Goal: Information Seeking & Learning: Learn about a topic

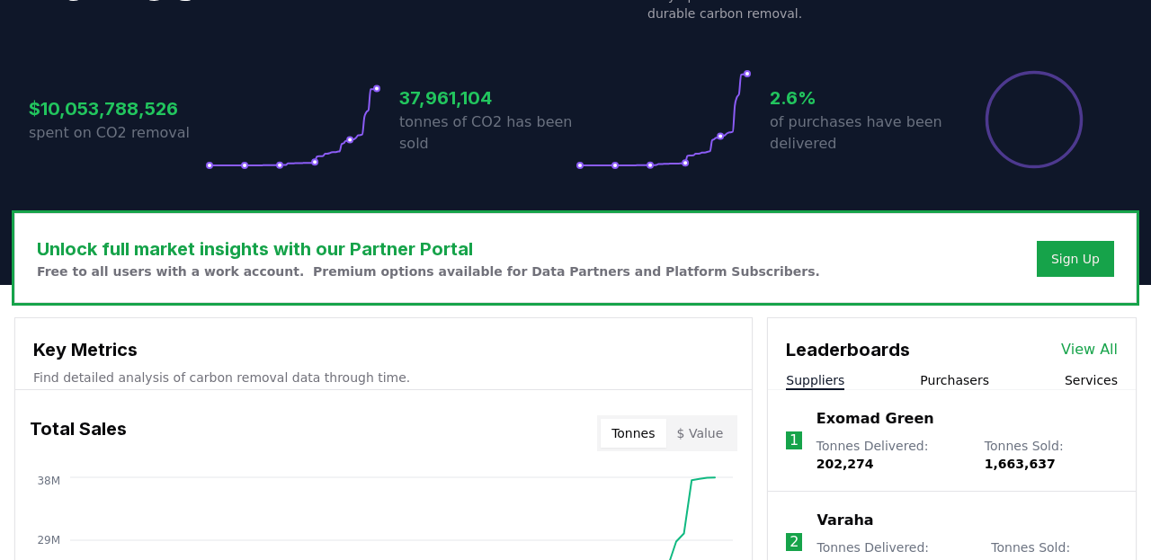
scroll to position [361, 0]
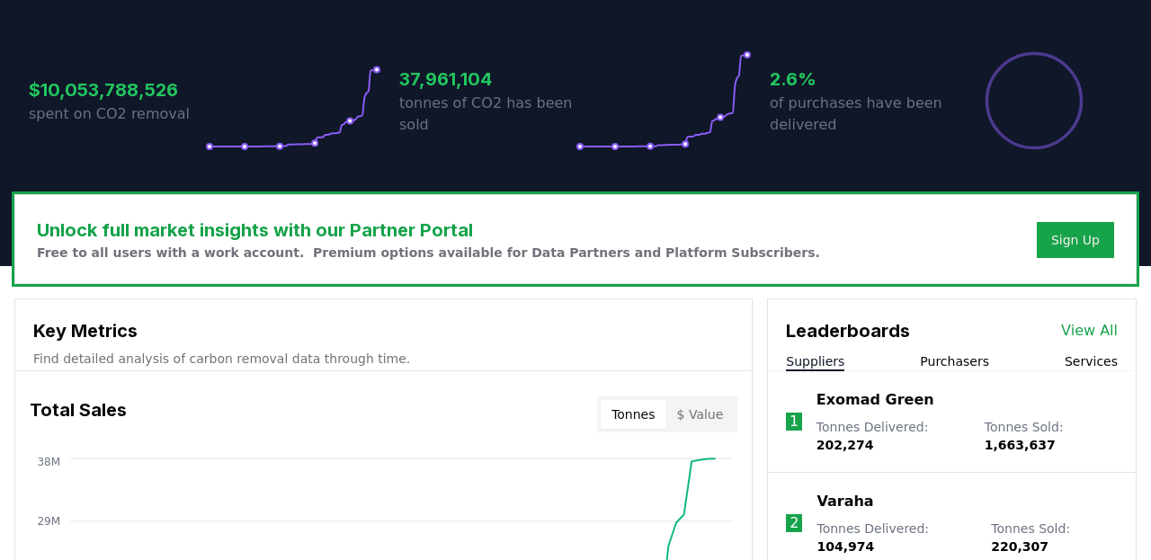
click at [971, 363] on button "Purchasers" at bounding box center [954, 362] width 69 height 18
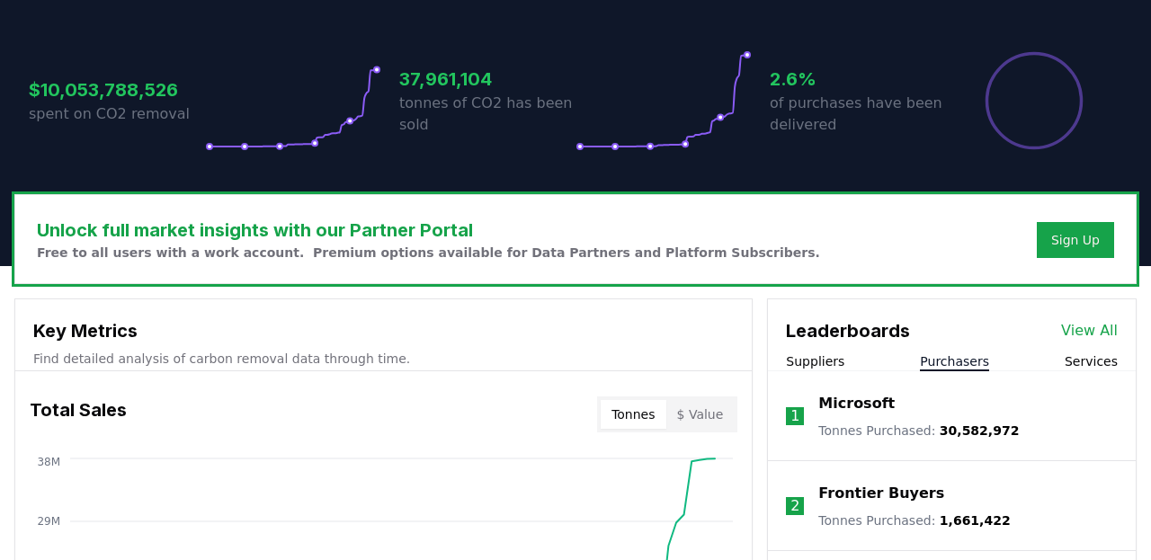
click at [1105, 331] on link "View All" at bounding box center [1089, 331] width 57 height 22
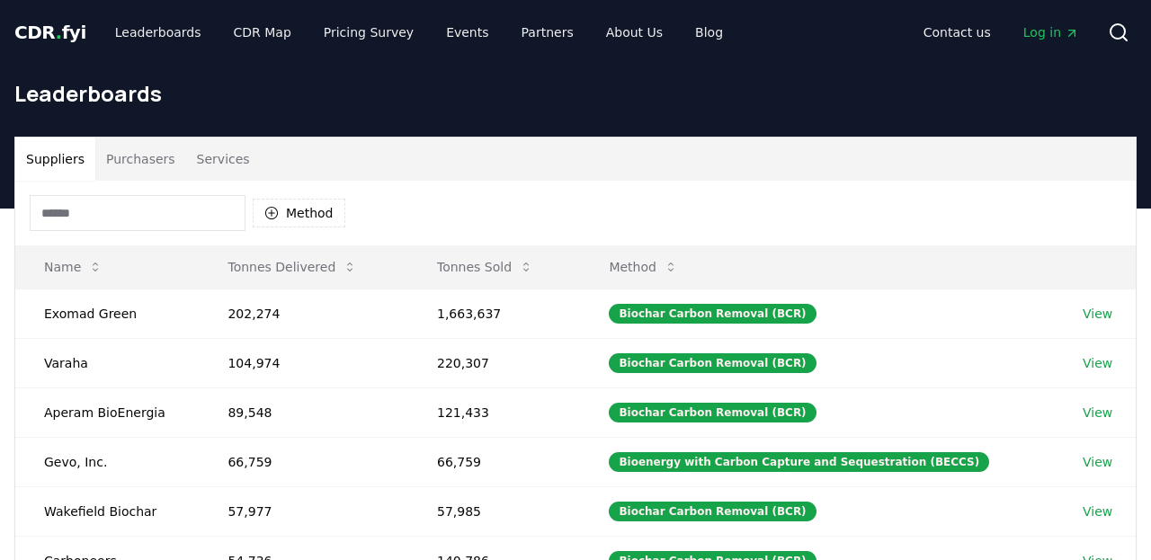
click at [206, 213] on input at bounding box center [138, 213] width 216 height 36
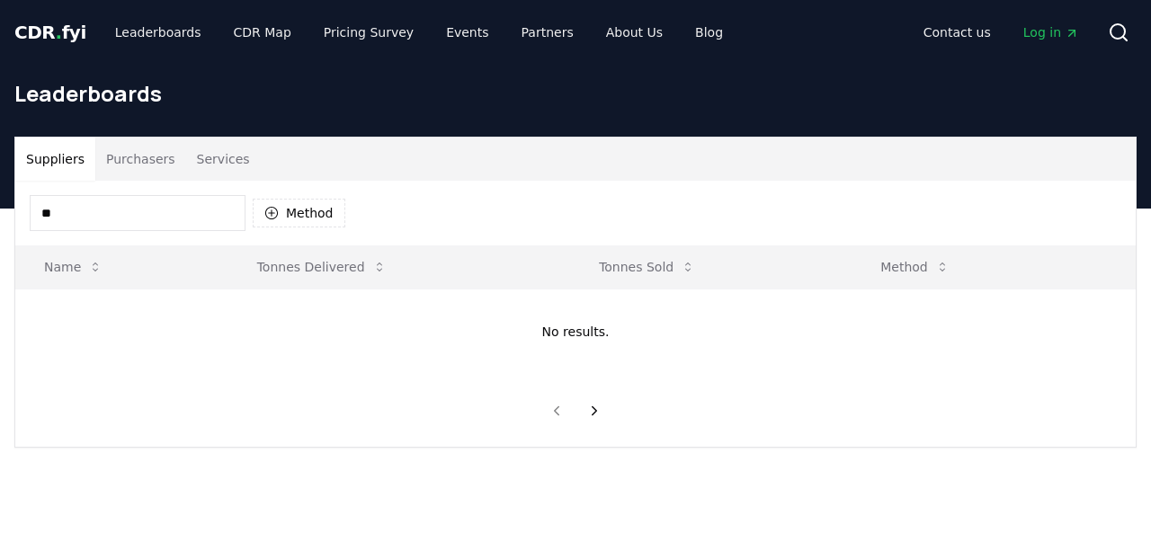
type input "***"
click at [145, 153] on button "Purchasers" at bounding box center [140, 159] width 91 height 43
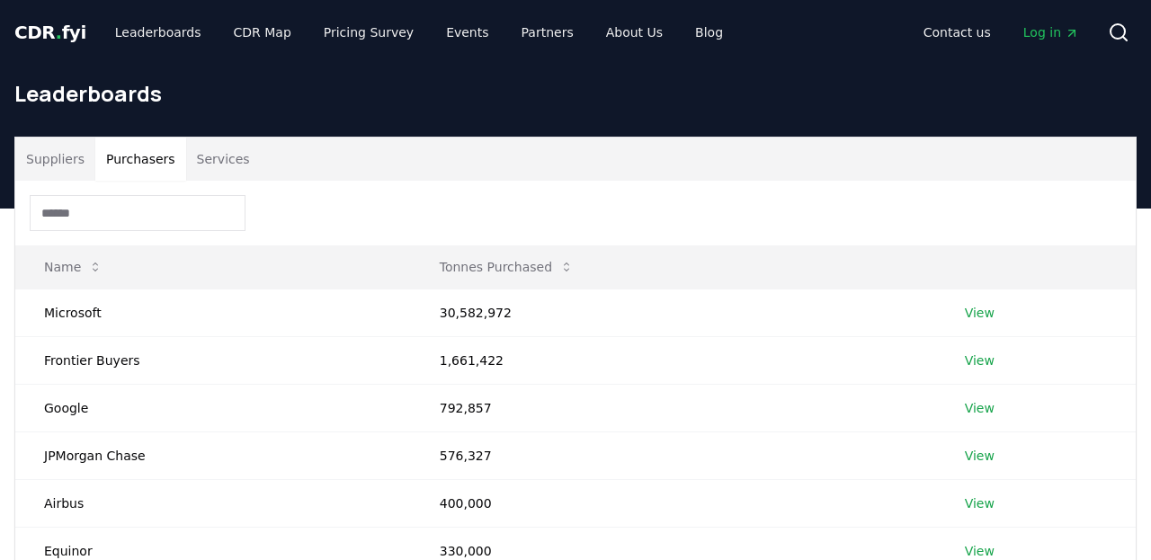
click at [147, 219] on input at bounding box center [138, 213] width 216 height 36
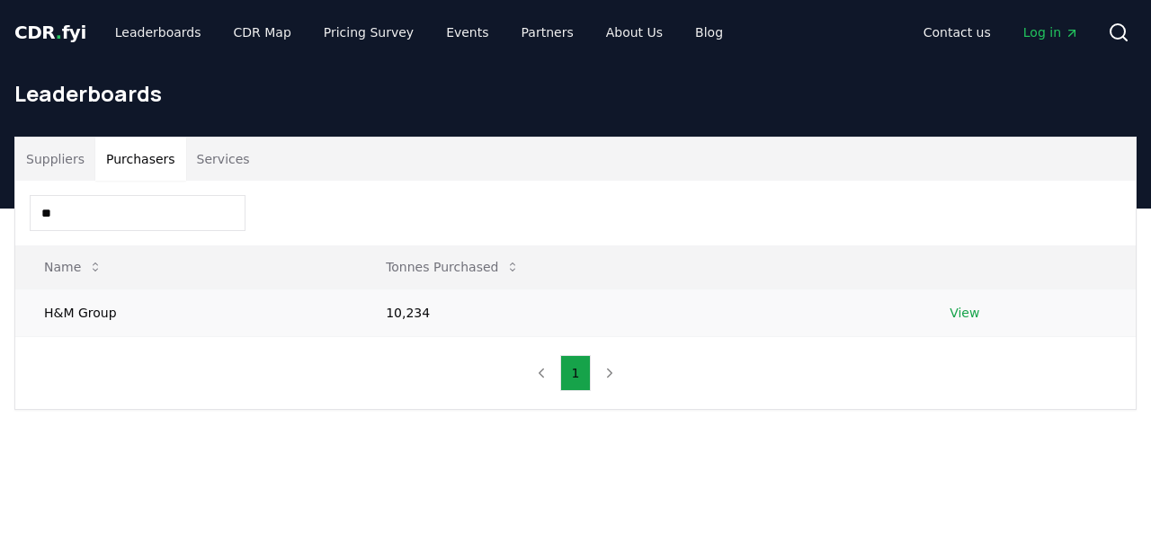
type input "**"
click at [381, 315] on td "10,234" at bounding box center [639, 313] width 564 height 48
click at [79, 314] on td "H&M Group" at bounding box center [186, 313] width 342 height 48
click at [968, 312] on link "View" at bounding box center [965, 313] width 30 height 18
